Goal: Information Seeking & Learning: Understand process/instructions

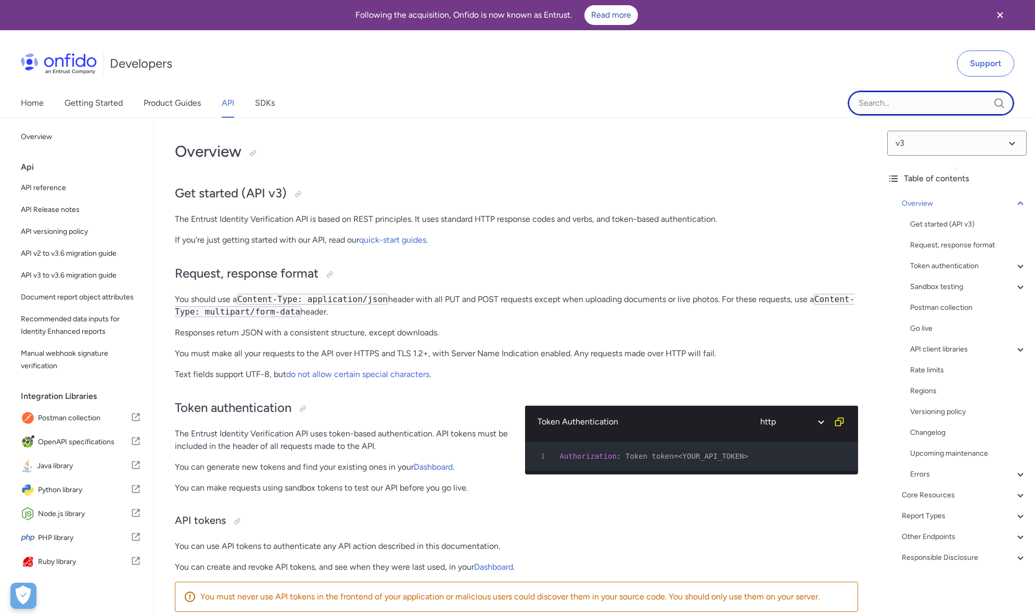
click at [930, 104] on input "Onfido search input field" at bounding box center [931, 103] width 167 height 25
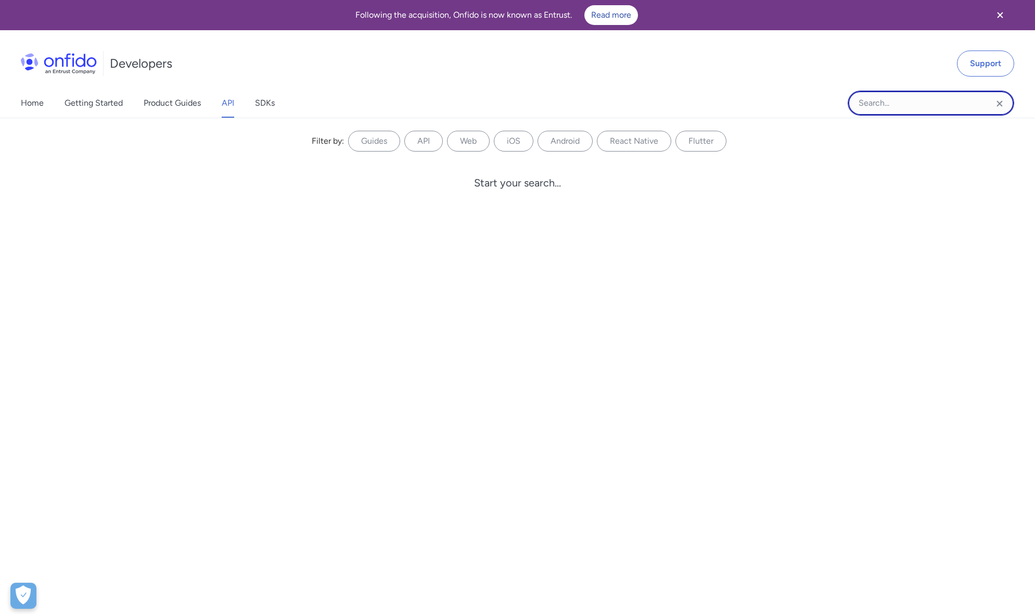
paste input "https://api.eu.onfido.com/v3.6/checks"
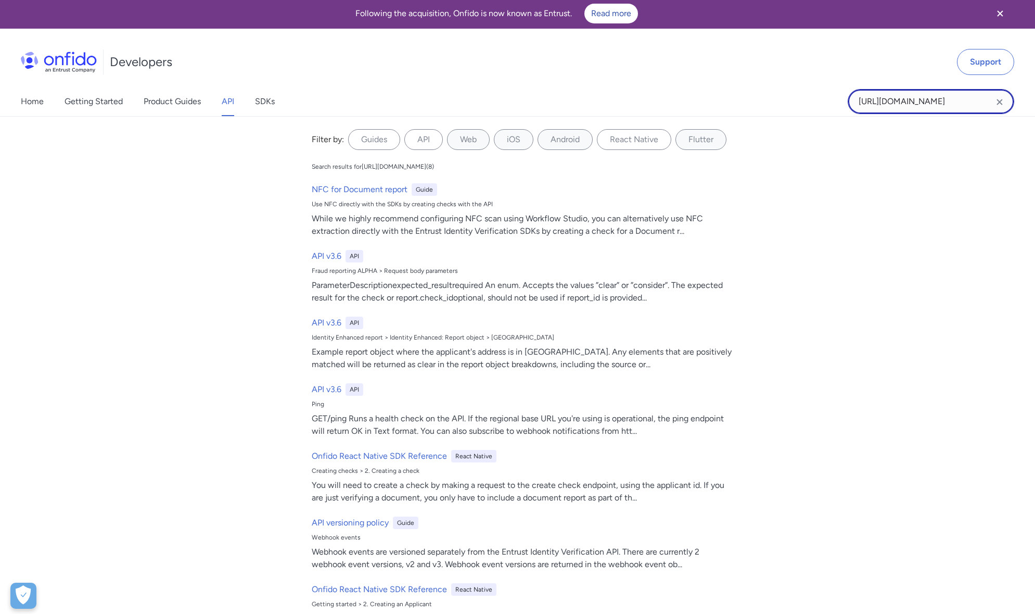
drag, startPoint x: 963, startPoint y: 101, endPoint x: 854, endPoint y: 102, distance: 109.8
click at [854, 102] on input "https://api.eu.onfido.com/v3.6/checks" at bounding box center [931, 101] width 167 height 25
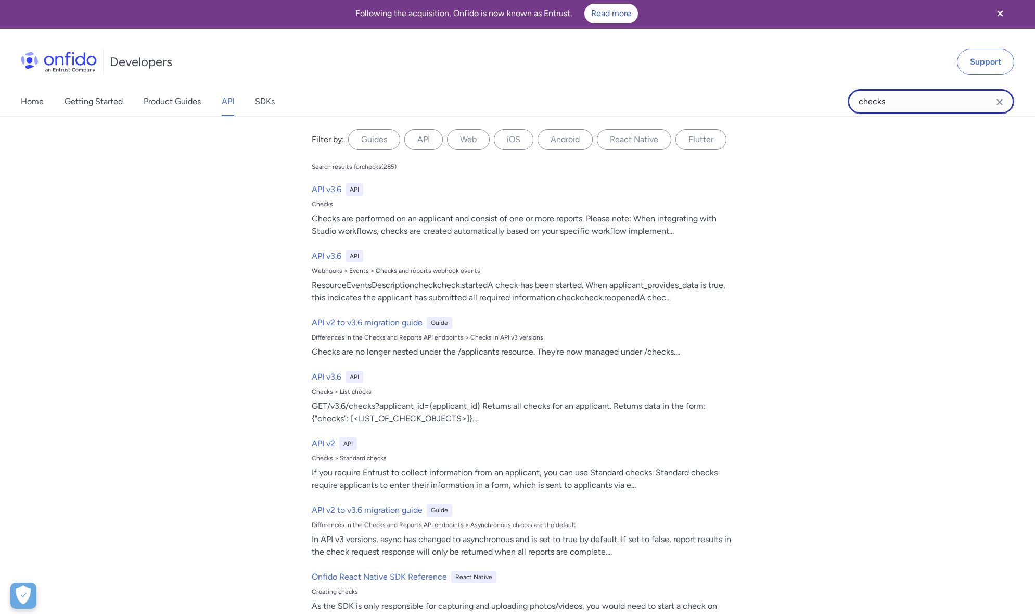
type input "checks"
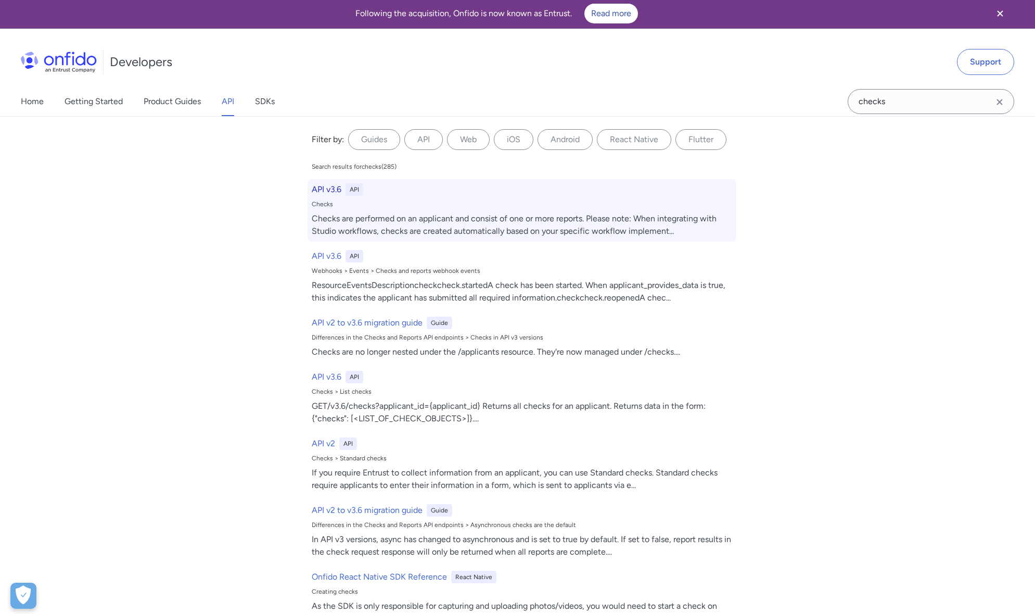
drag, startPoint x: 321, startPoint y: 186, endPoint x: 335, endPoint y: 189, distance: 15.0
click at [321, 186] on h6 "API v3.6" at bounding box center [327, 189] width 30 height 12
select select "http"
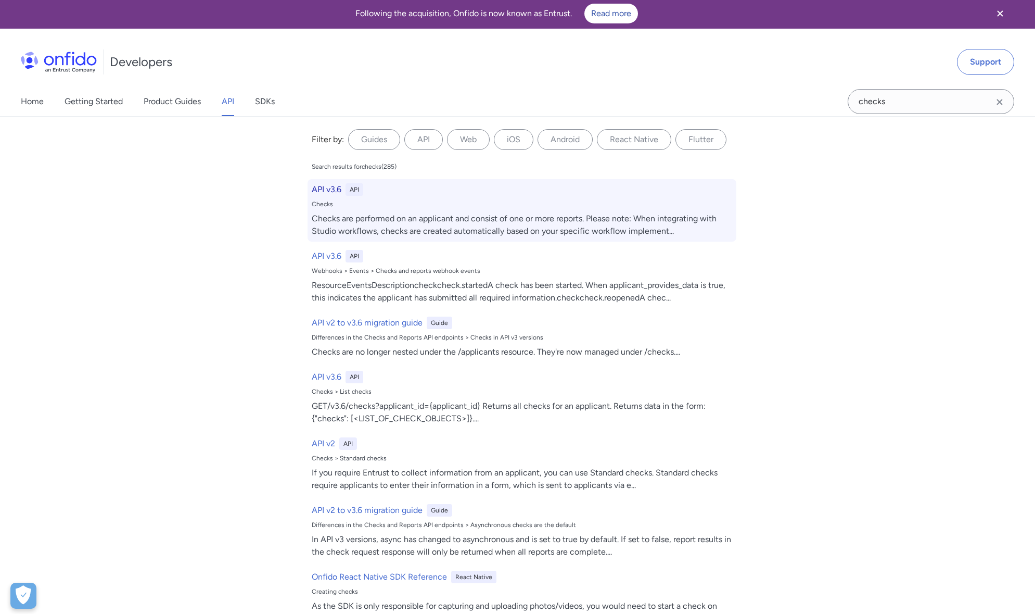
select select "http"
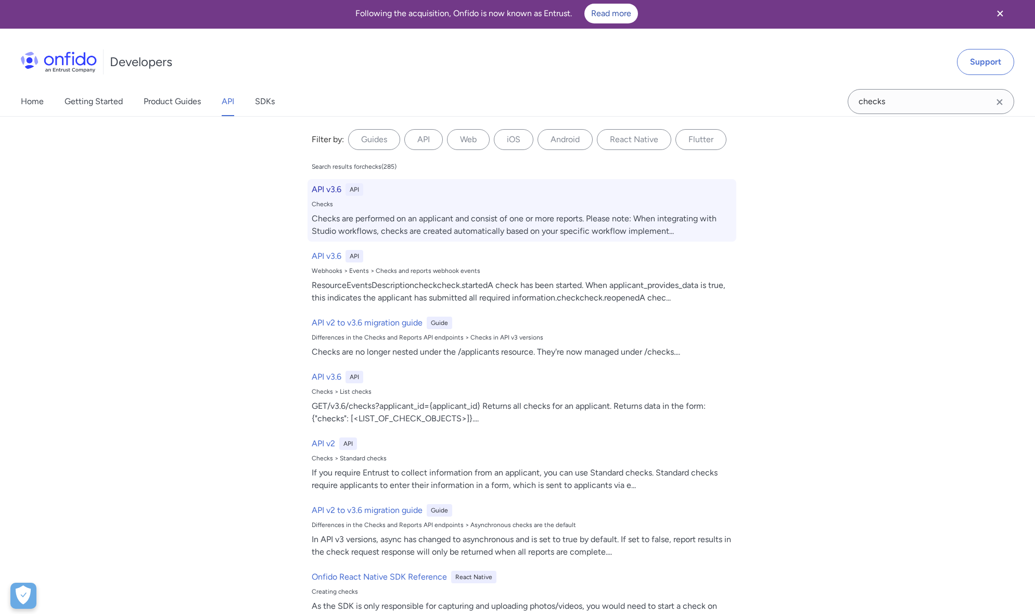
select select "http"
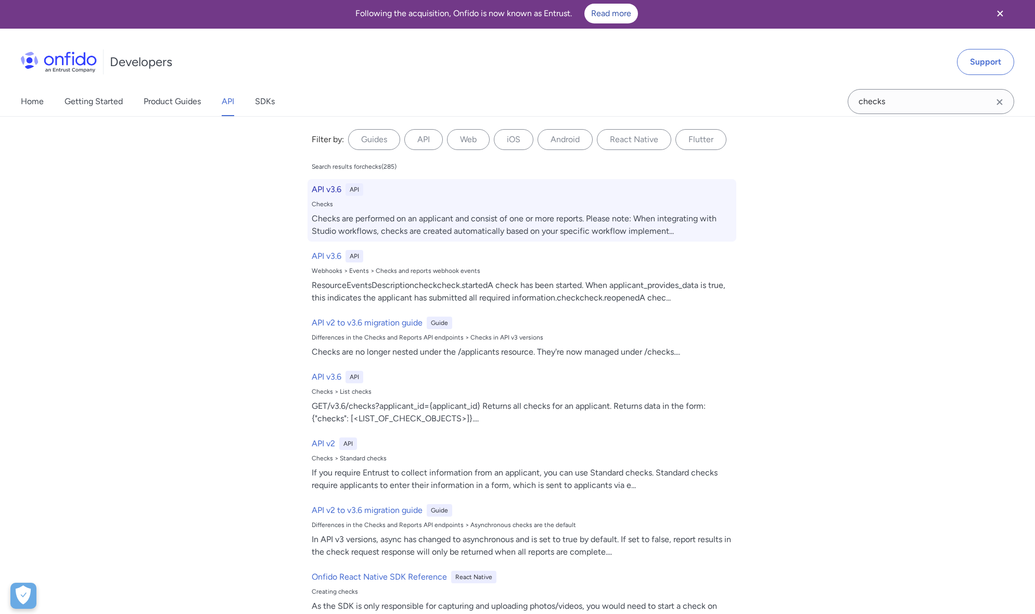
select select "http"
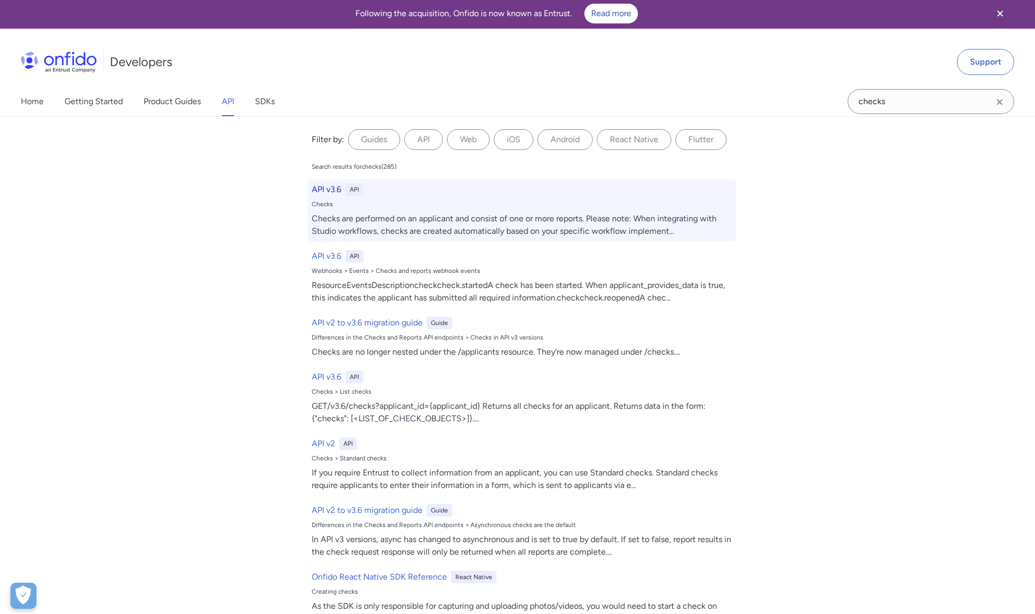
select select "http"
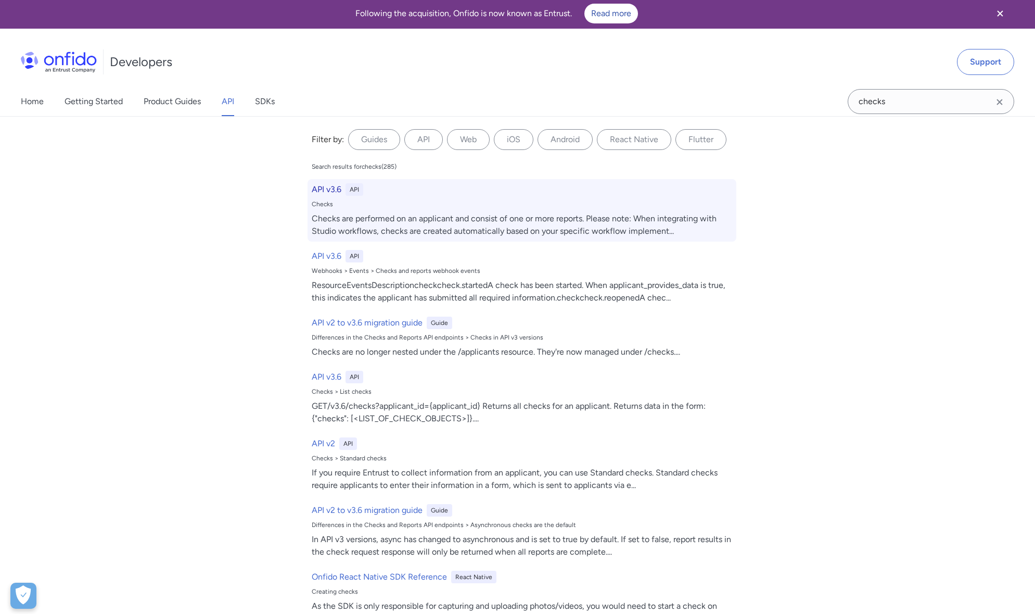
select select "http"
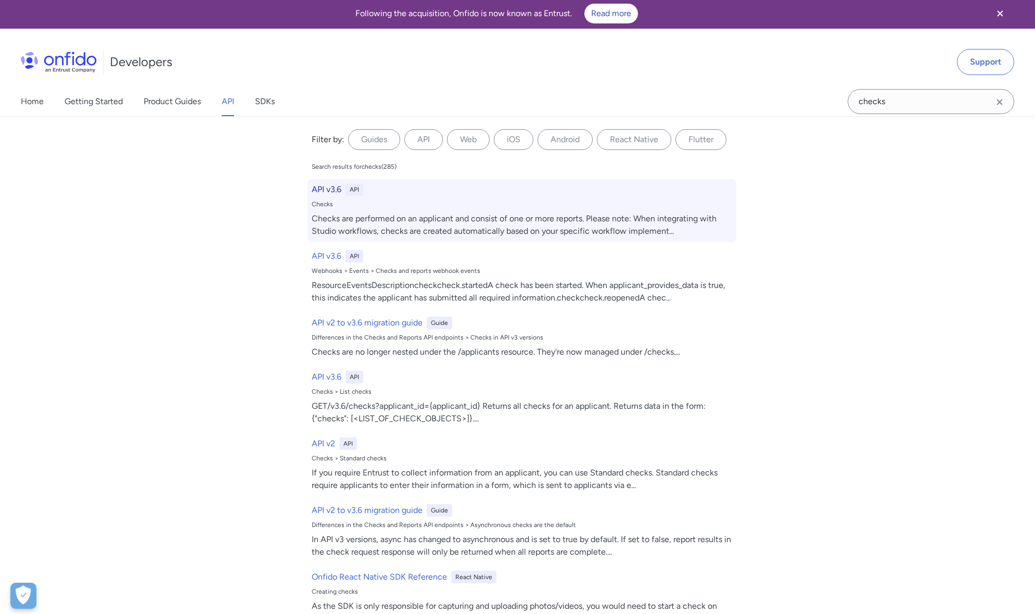
select select "http"
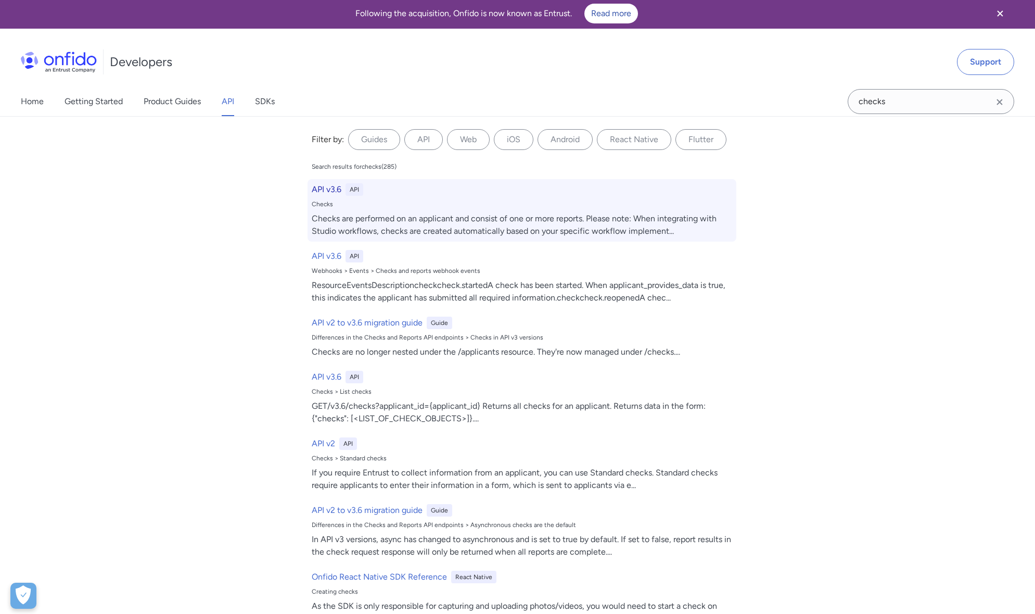
select select "http"
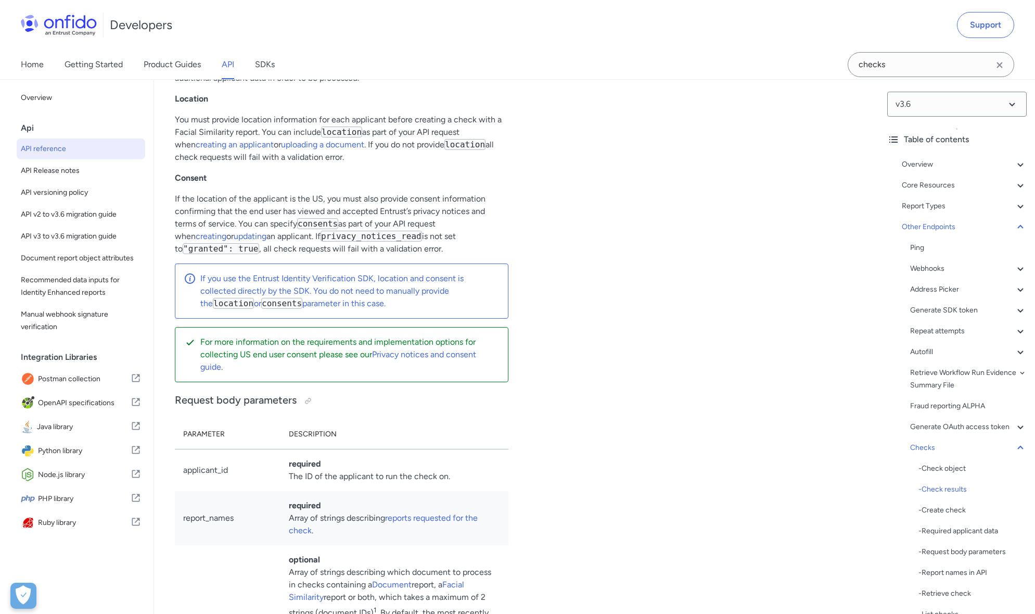
scroll to position [93036, 0]
